Goal: Information Seeking & Learning: Compare options

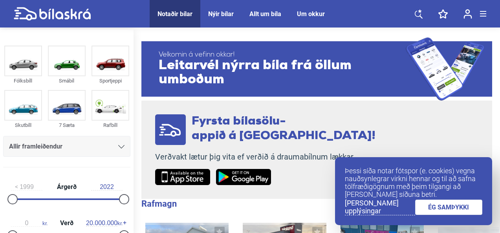
click at [456, 205] on link "ÉG SAMÞYKKI" at bounding box center [449, 206] width 68 height 15
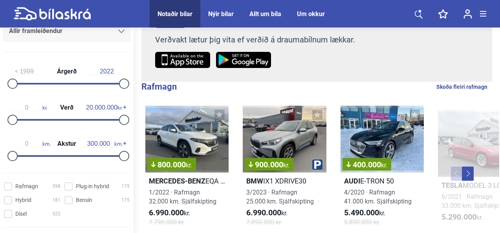
scroll to position [116, 0]
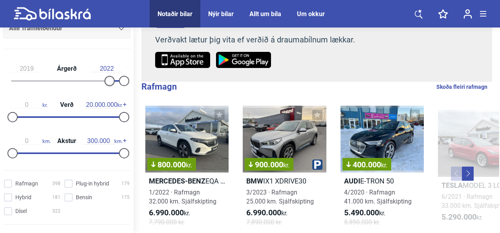
type input "2020"
drag, startPoint x: 10, startPoint y: 82, endPoint x: 109, endPoint y: 83, distance: 99.3
click at [109, 83] on div at bounding box center [114, 81] width 10 height 10
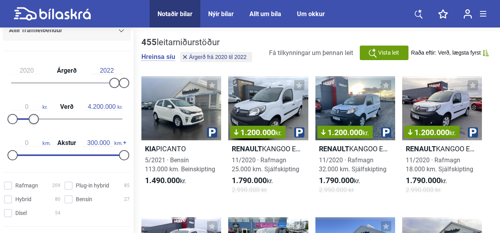
type input "4.300.000"
drag, startPoint x: 122, startPoint y: 118, endPoint x: 37, endPoint y: 124, distance: 85.4
click at [37, 124] on div "0 kr. Verð 4.300.000 kr." at bounding box center [66, 111] width 127 height 36
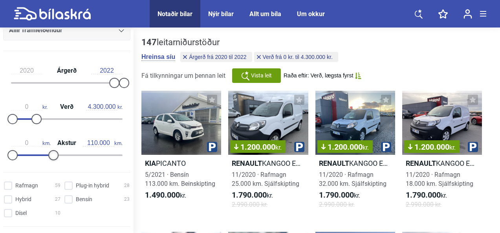
type input "100.000"
drag, startPoint x: 121, startPoint y: 158, endPoint x: 48, endPoint y: 154, distance: 73.1
click at [48, 154] on div at bounding box center [50, 155] width 10 height 10
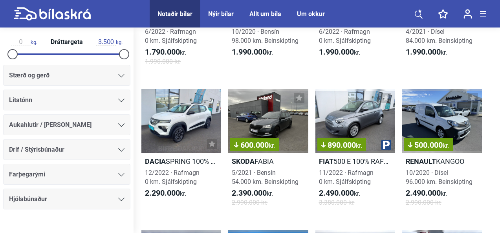
scroll to position [441, 0]
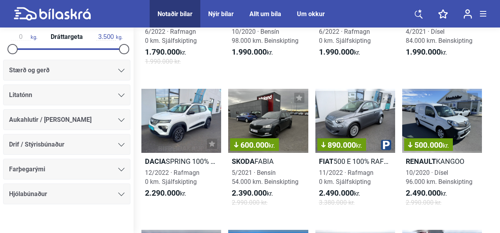
click at [119, 121] on icon at bounding box center [121, 120] width 6 height 4
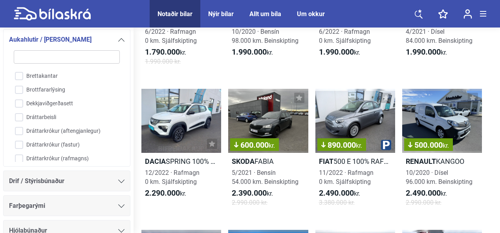
scroll to position [257, 0]
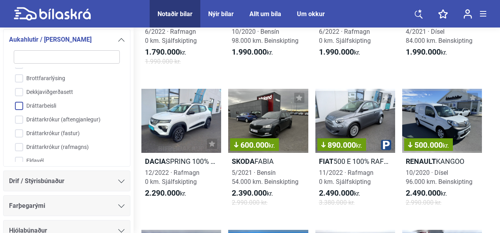
click at [19, 106] on input "Dráttarbeisli" at bounding box center [61, 106] width 107 height 14
checkbox input "true"
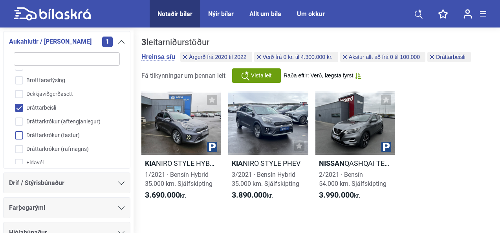
click at [20, 136] on input "Dráttarkrókur (fastur)" at bounding box center [61, 136] width 107 height 14
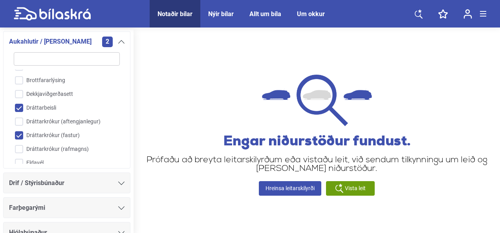
click at [20, 133] on input "Dráttarkrókur (fastur)" at bounding box center [61, 136] width 107 height 14
checkbox input "false"
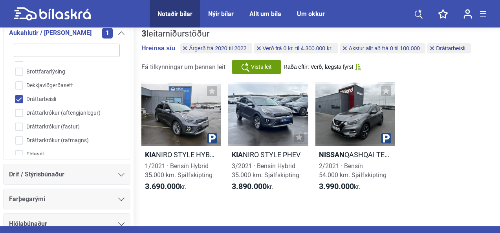
scroll to position [7, 0]
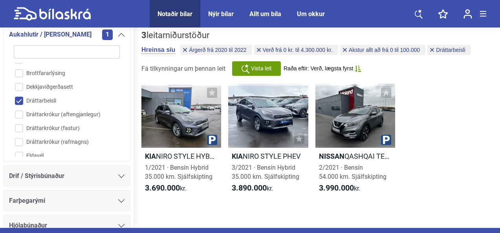
drag, startPoint x: 130, startPoint y: 187, endPoint x: 130, endPoint y: 196, distance: 9.4
click at [130, 196] on div "Stærð og gerð Litatónn Aukahlutir / Annar búnaður 1 18" dekk 360° myndavél 360°…" at bounding box center [66, 104] width 133 height 261
click at [20, 101] on input "Dráttarbeisli" at bounding box center [61, 101] width 107 height 14
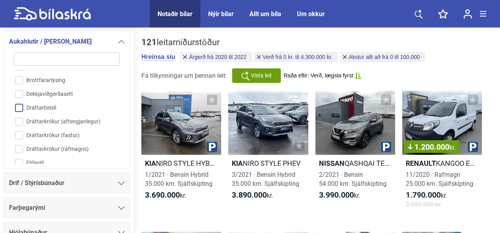
click at [25, 109] on input "Dráttarbeisli" at bounding box center [61, 108] width 107 height 14
checkbox input "true"
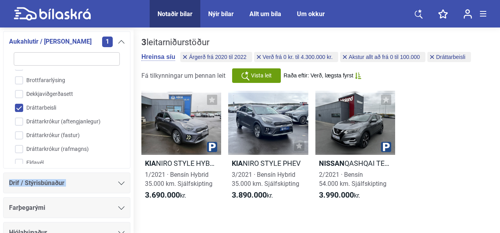
drag, startPoint x: 130, startPoint y: 183, endPoint x: 130, endPoint y: 144, distance: 39.7
click at [130, 144] on div "Stærð og gerð Litatónn Aukahlutir / Annar búnaður 1 18" dekk 360° myndavél 360°…" at bounding box center [66, 112] width 133 height 261
